Goal: Find specific page/section: Find specific page/section

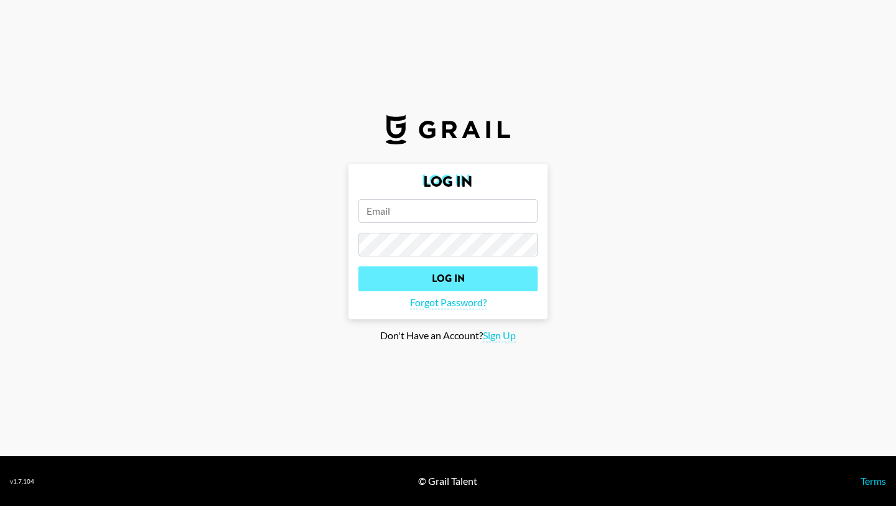
type input "[EMAIL_ADDRESS][DOMAIN_NAME]"
click at [425, 276] on input "Log In" at bounding box center [447, 278] width 179 height 25
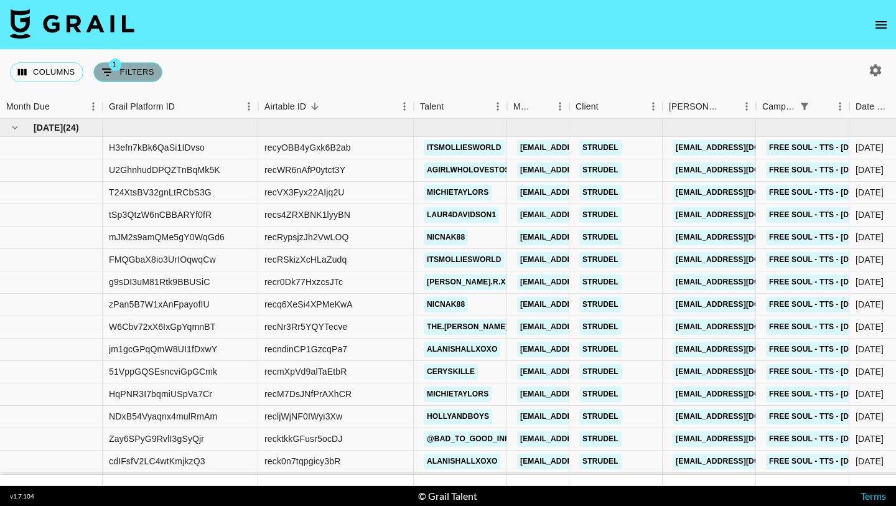
click at [156, 67] on button "1 Filters" at bounding box center [127, 72] width 69 height 20
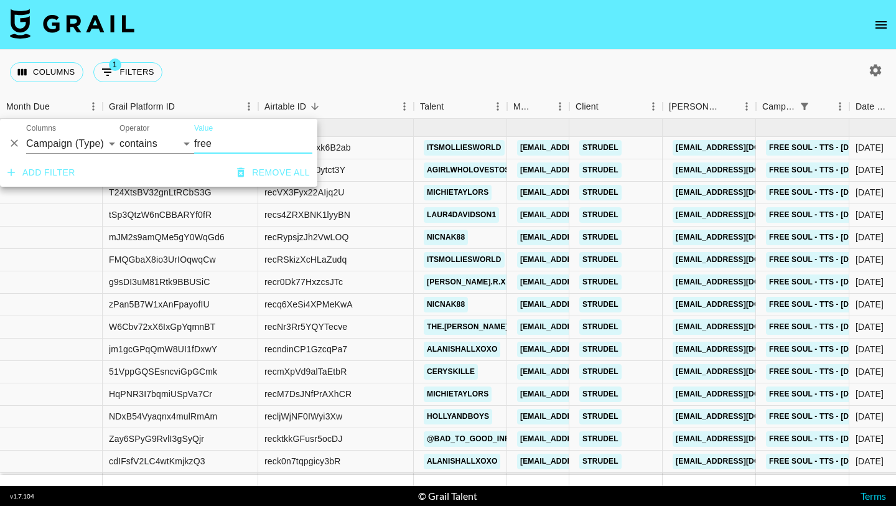
click at [229, 144] on input "free" at bounding box center [253, 144] width 118 height 20
click at [73, 149] on select "Grail Platform ID Airtable ID Talent Manager Client [PERSON_NAME] Campaign (Typ…" at bounding box center [72, 144] width 93 height 20
select select "talentName"
click at [26, 134] on select "Grail Platform ID Airtable ID Talent Manager Client [PERSON_NAME] Campaign (Typ…" at bounding box center [72, 144] width 93 height 20
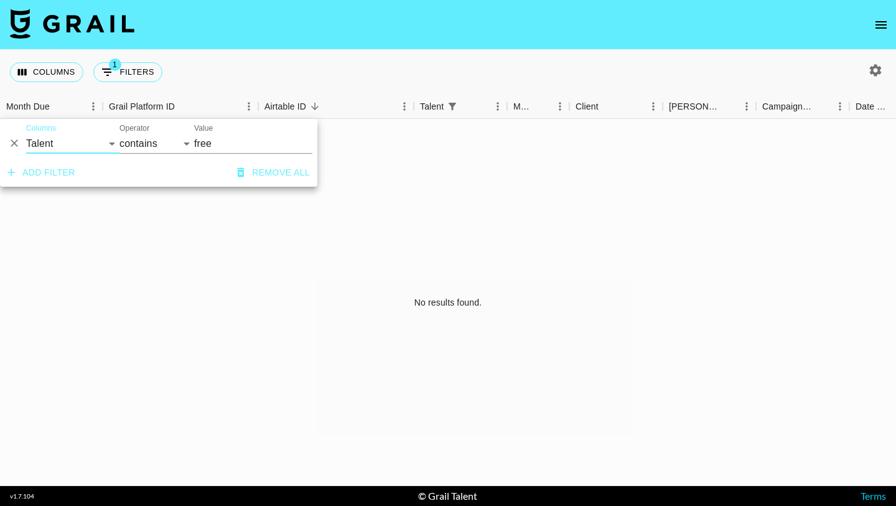
click at [242, 147] on input "free" at bounding box center [253, 144] width 118 height 20
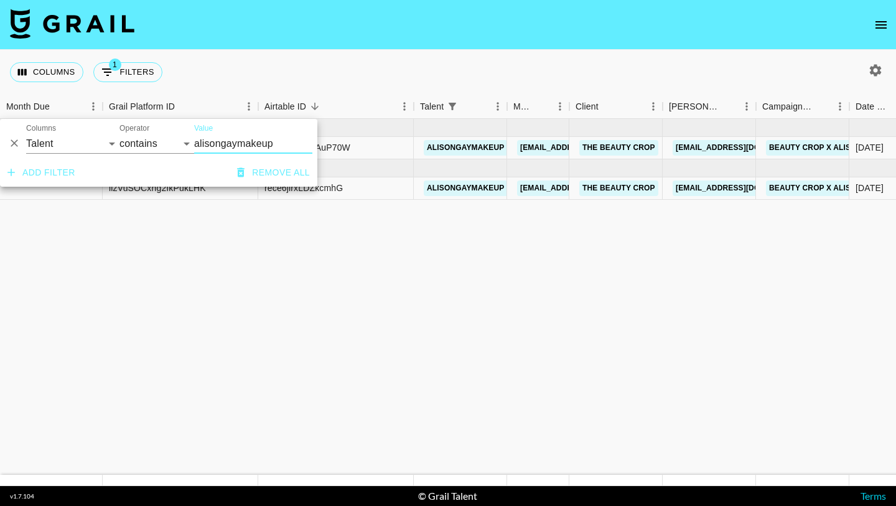
type input "alisongaymakeup"
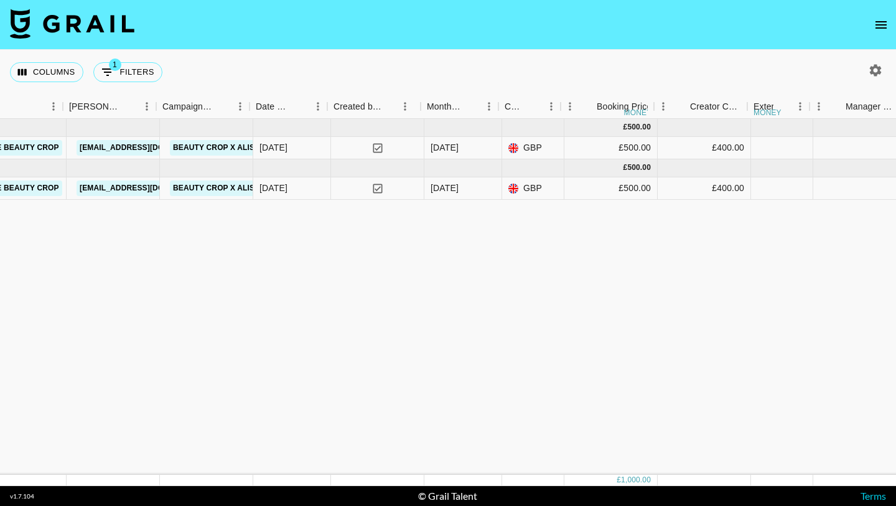
scroll to position [0, 600]
click at [121, 67] on button "1 Filters" at bounding box center [127, 72] width 69 height 20
select select "talentName"
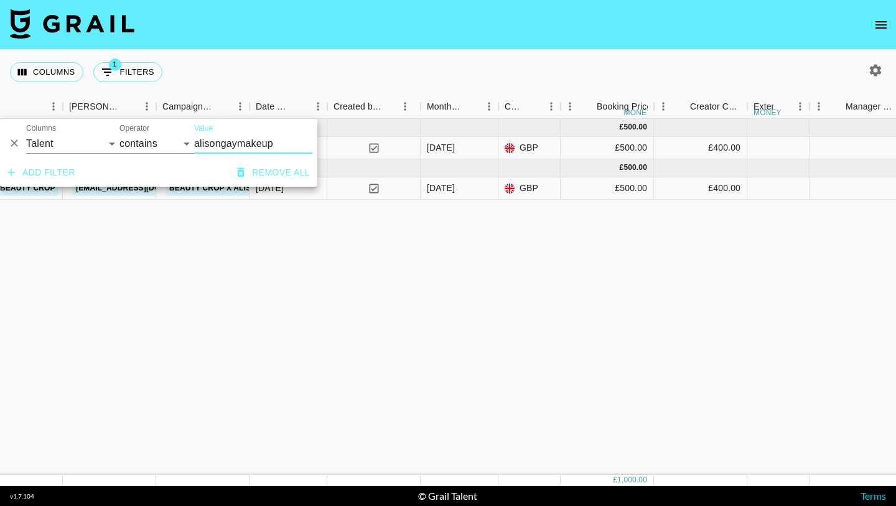
click at [231, 150] on input "alisongaymakeup" at bounding box center [253, 144] width 118 height 20
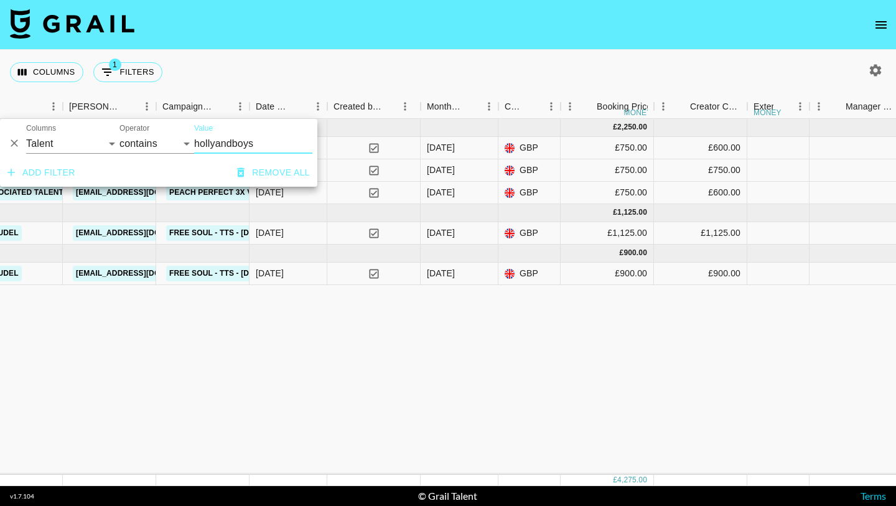
type input "hollyandboys"
click at [386, 361] on div "[DATE] ( 3 ) £ 2,250.00 1jTkeDLvuZzFUjh6tJBa recLYUrs322F45aIB hollyandboys [EM…" at bounding box center [814, 297] width 2828 height 356
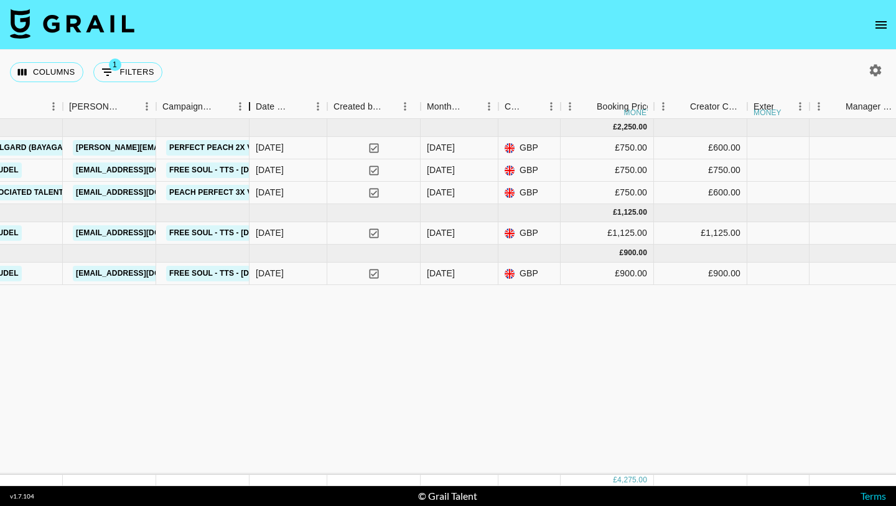
drag, startPoint x: 250, startPoint y: 105, endPoint x: 322, endPoint y: 105, distance: 72.2
click at [257, 105] on div "Campaign (Type)" at bounding box center [249, 107] width 15 height 24
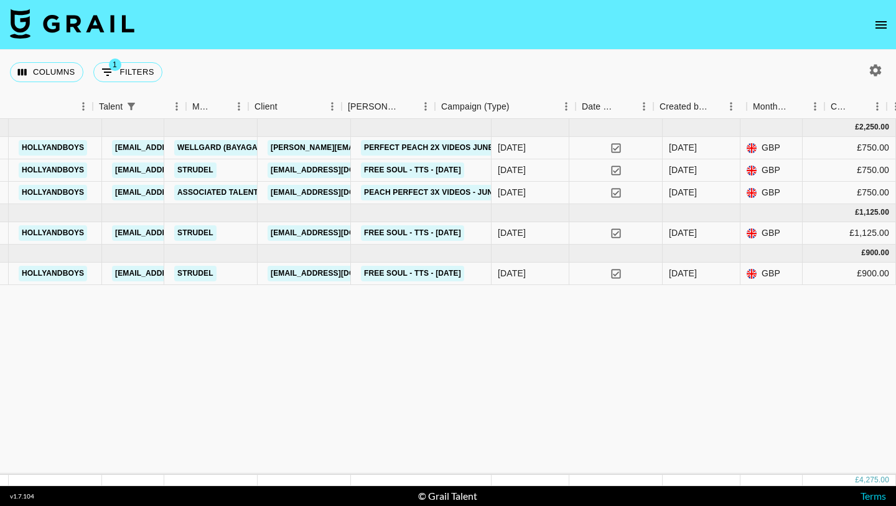
scroll to position [0, 239]
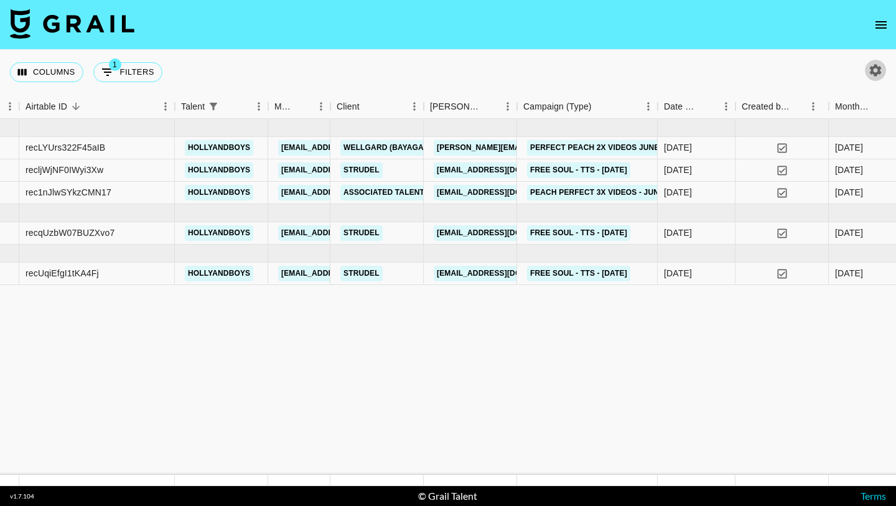
click at [870, 66] on icon "button" at bounding box center [875, 70] width 15 height 15
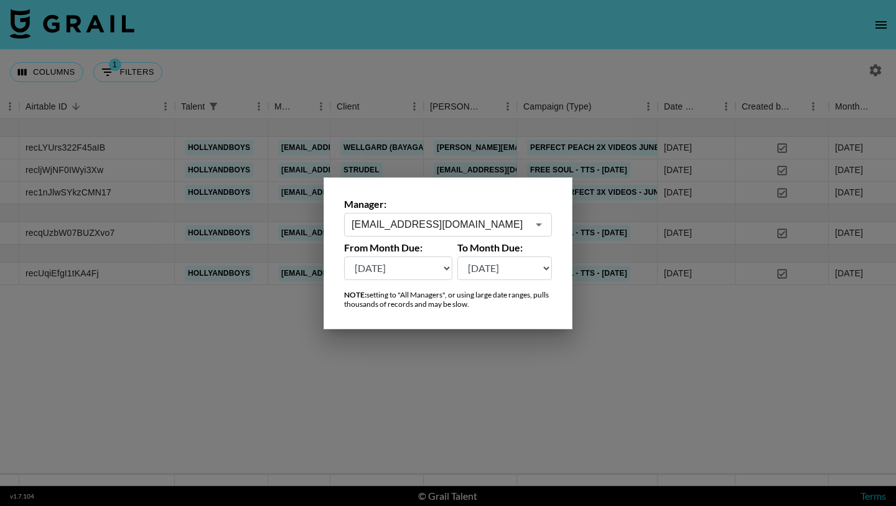
click at [433, 264] on select "[DATE] Sep '[DATE] [DATE] '[DATE] May '[DATE] Mar '[DATE] Jan '[DATE] Nov '[DAT…" at bounding box center [398, 268] width 108 height 24
click at [427, 264] on select "[DATE] Sep '[DATE] [DATE] '[DATE] May '[DATE] Mar '[DATE] Jan '[DATE] Nov '[DAT…" at bounding box center [398, 268] width 108 height 24
select select "[DATE]"
click at [344, 256] on select "[DATE] Sep '[DATE] [DATE] '[DATE] May '[DATE] Mar '[DATE] Jan '[DATE] Nov '[DAT…" at bounding box center [398, 268] width 108 height 24
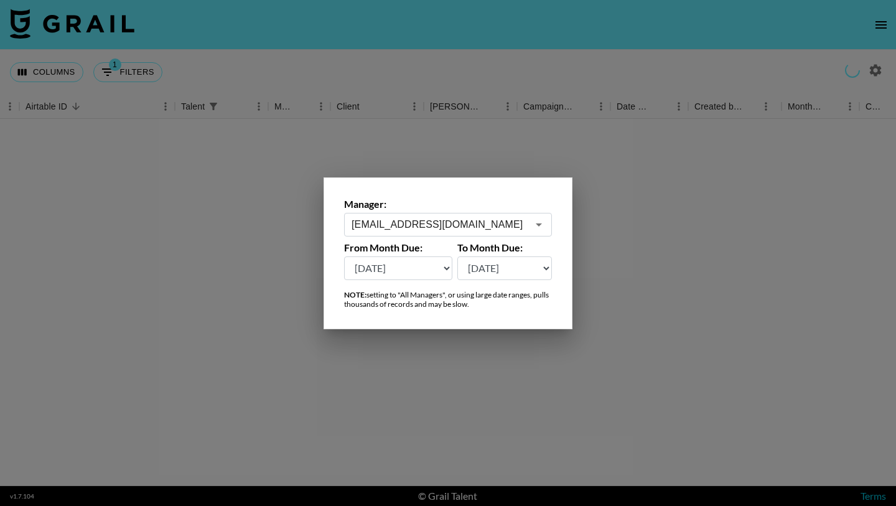
click at [530, 337] on div at bounding box center [448, 253] width 896 height 506
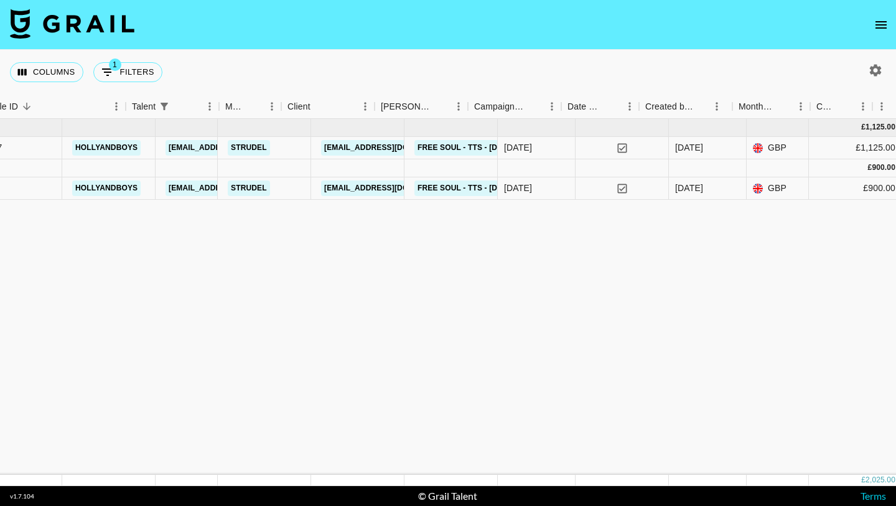
scroll to position [0, 410]
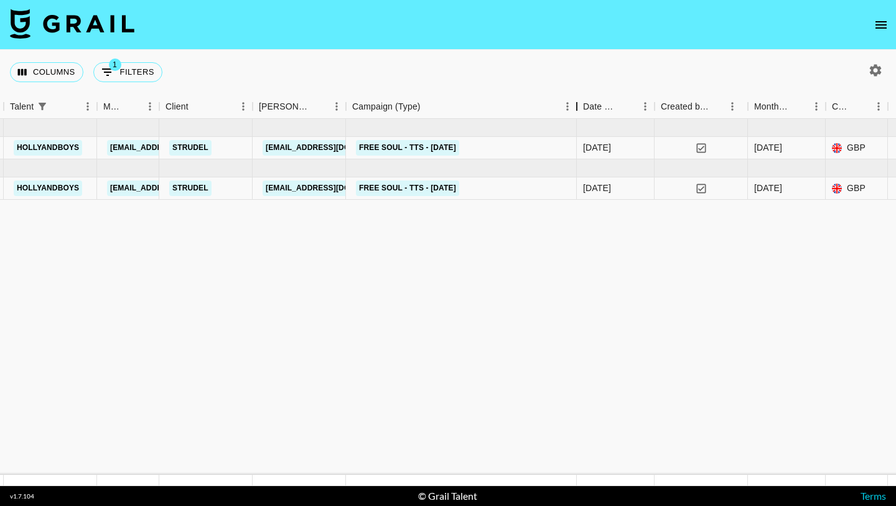
drag, startPoint x: 439, startPoint y: 110, endPoint x: 548, endPoint y: 113, distance: 108.3
click at [569, 113] on div "Campaign (Type)" at bounding box center [576, 107] width 15 height 24
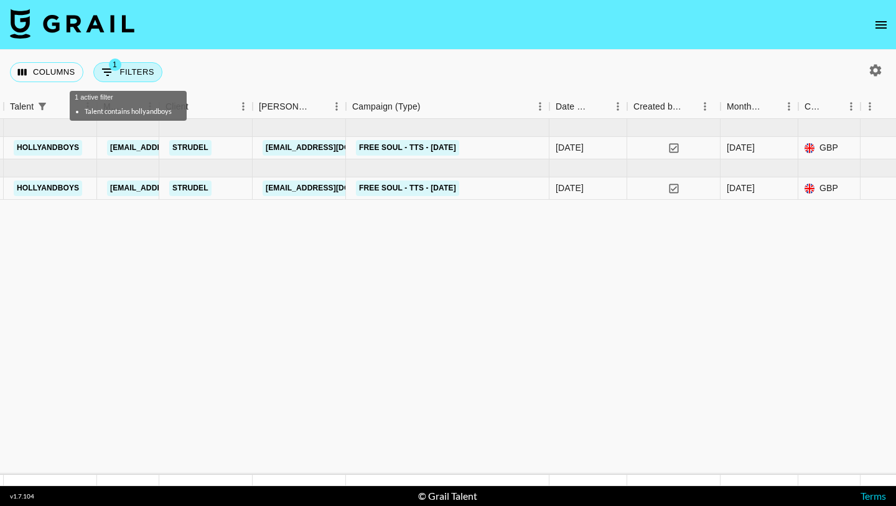
click at [128, 77] on button "1 Filters" at bounding box center [127, 72] width 69 height 20
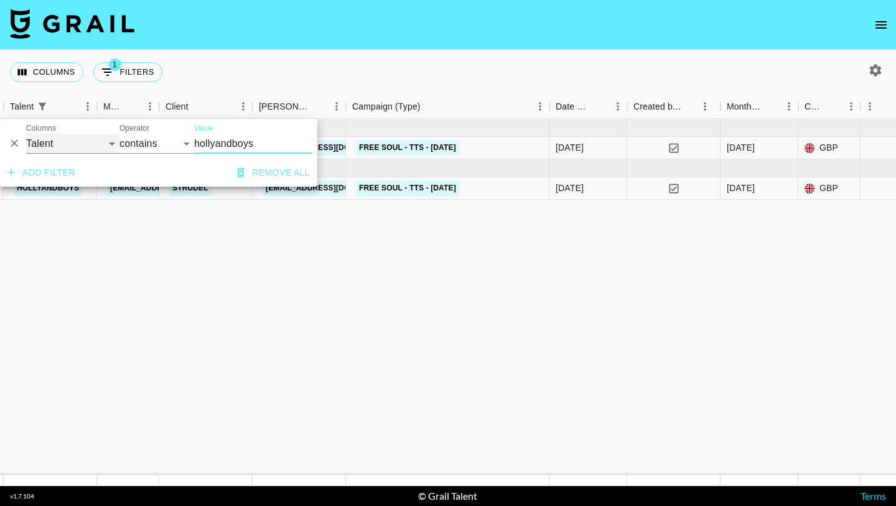
click at [76, 138] on select "Grail Platform ID Airtable ID Talent Manager Client [PERSON_NAME] Campaign (Typ…" at bounding box center [72, 144] width 93 height 20
select select "campaign"
click at [26, 134] on select "Grail Platform ID Airtable ID Talent Manager Client [PERSON_NAME] Campaign (Typ…" at bounding box center [72, 144] width 93 height 20
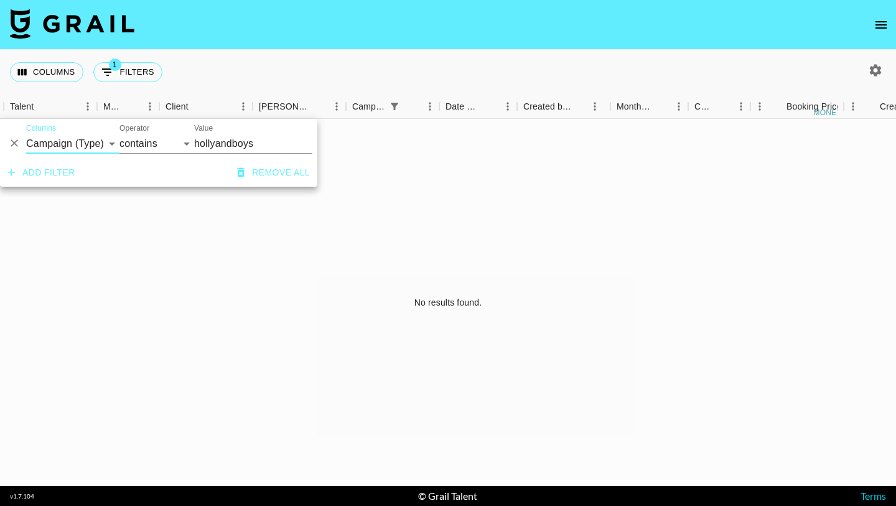
click at [225, 143] on input "hollyandboys" at bounding box center [253, 144] width 118 height 20
type input "L'Oreal"
click at [385, 218] on div "No results found." at bounding box center [448, 302] width 896 height 367
